Goal: Information Seeking & Learning: Learn about a topic

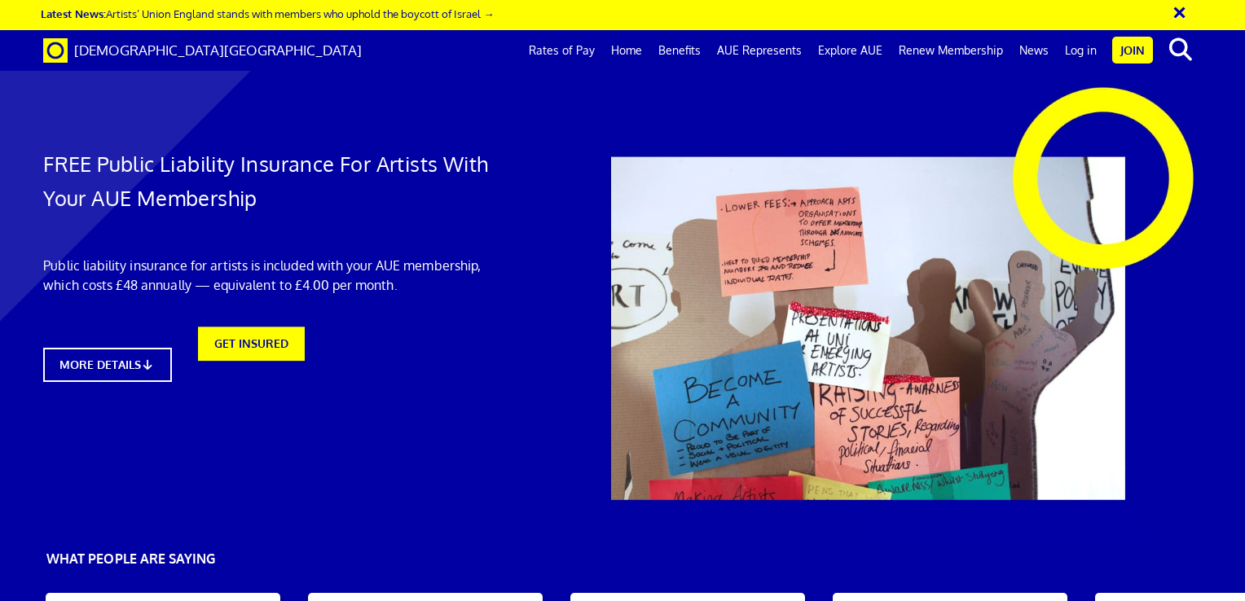
scroll to position [0, 12]
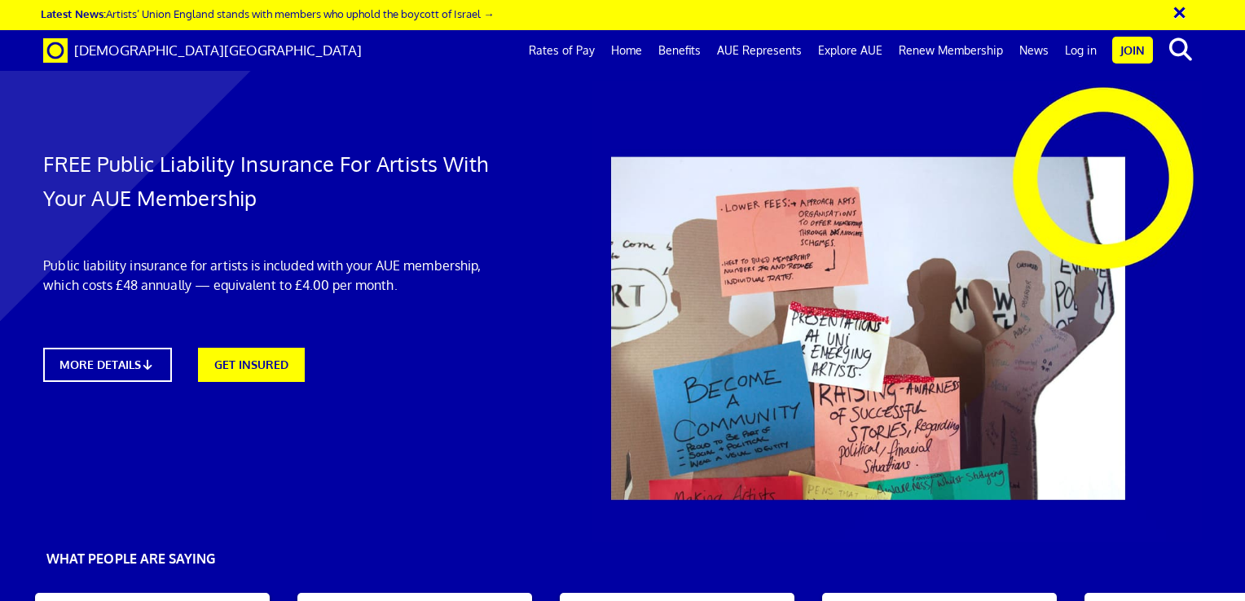
click at [437, 411] on div at bounding box center [622, 450] width 1245 height 868
click at [693, 51] on link "Benefits" at bounding box center [679, 50] width 59 height 41
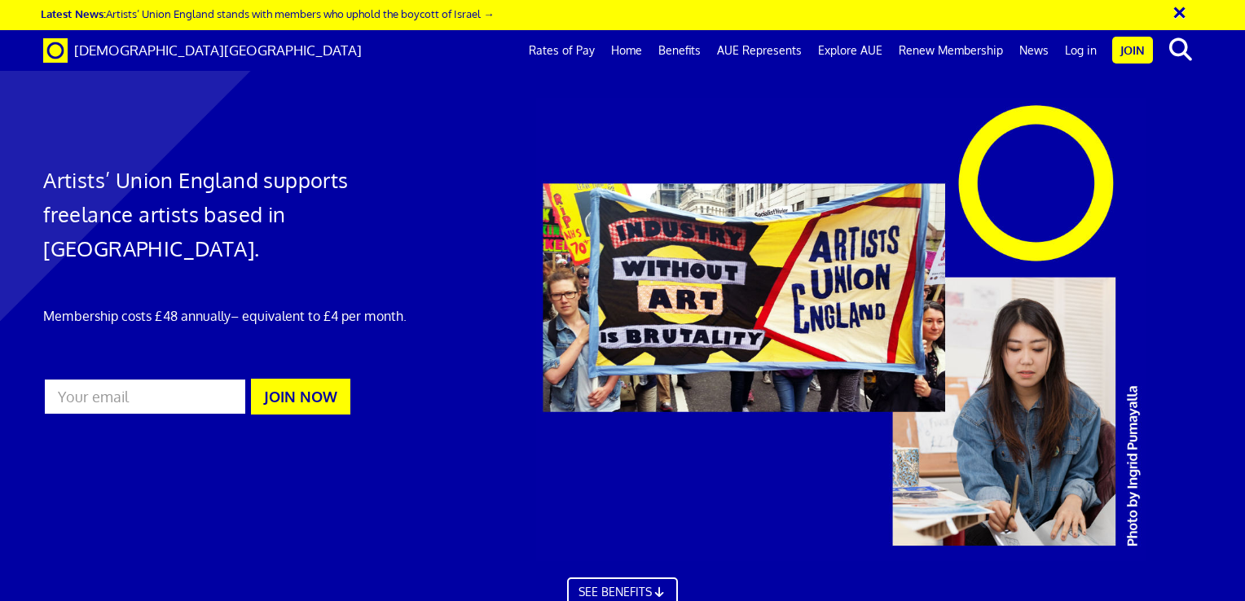
scroll to position [0, 12]
click at [570, 44] on link "Rates of Pay" at bounding box center [562, 50] width 82 height 41
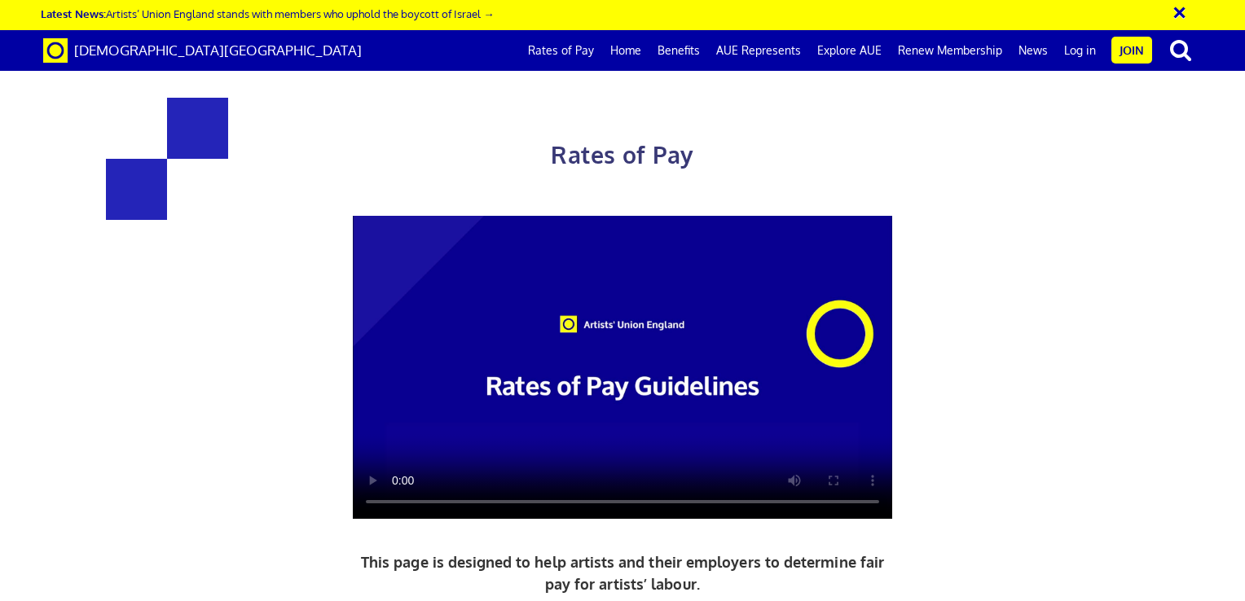
scroll to position [98, 0]
